Goal: Find specific page/section: Find specific page/section

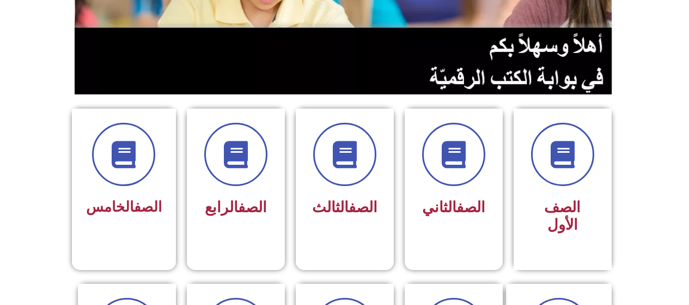
scroll to position [204, 0]
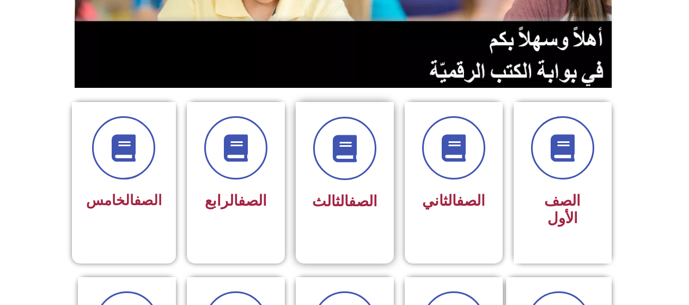
click at [351, 179] on div at bounding box center [345, 148] width 69 height 63
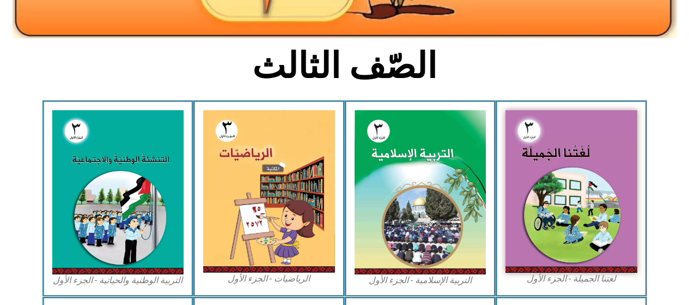
scroll to position [243, 0]
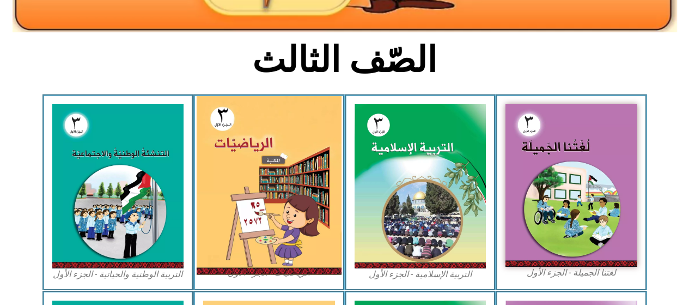
click at [279, 177] on img at bounding box center [269, 185] width 145 height 179
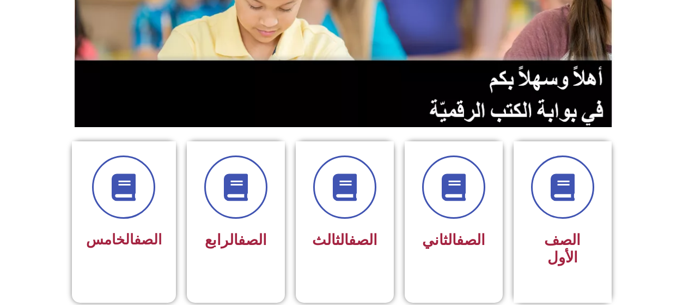
scroll to position [164, 0]
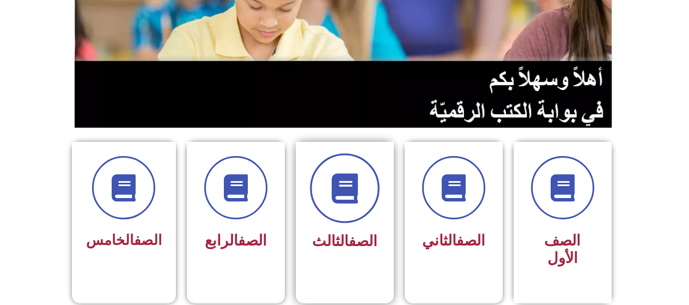
click at [342, 203] on span at bounding box center [345, 188] width 70 height 70
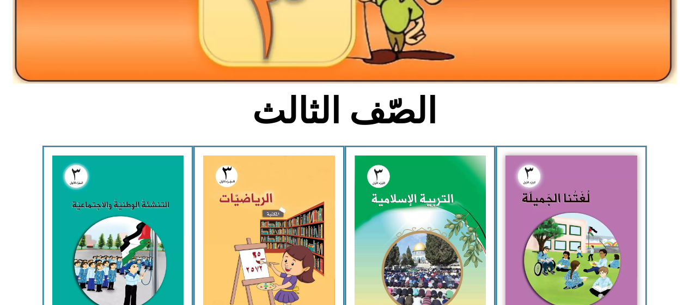
scroll to position [196, 0]
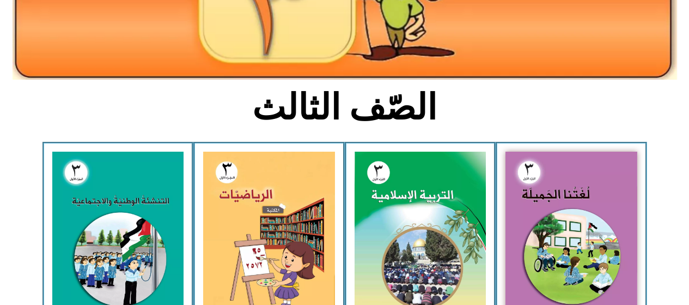
click at [543, 209] on img at bounding box center [572, 233] width 132 height 162
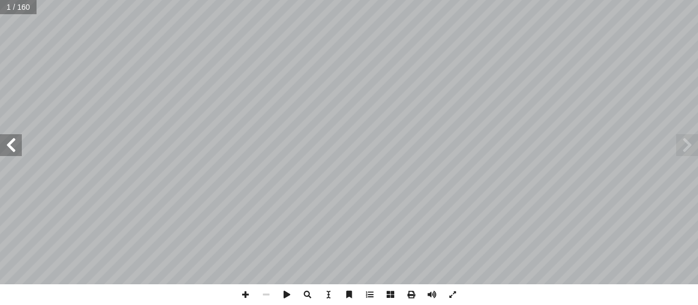
click at [21, 5] on input "text" at bounding box center [18, 7] width 37 height 14
type input "**"
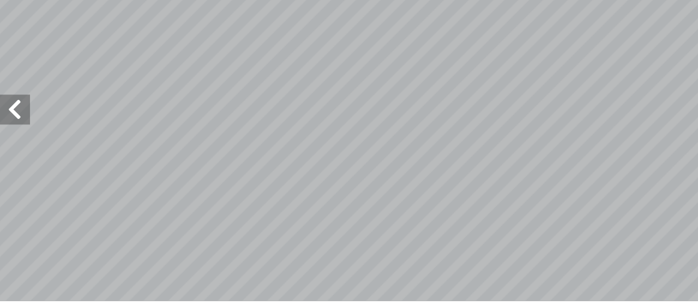
click at [10, 147] on span at bounding box center [11, 145] width 22 height 22
click at [12, 143] on span at bounding box center [11, 145] width 22 height 22
